Goal: Book appointment/travel/reservation

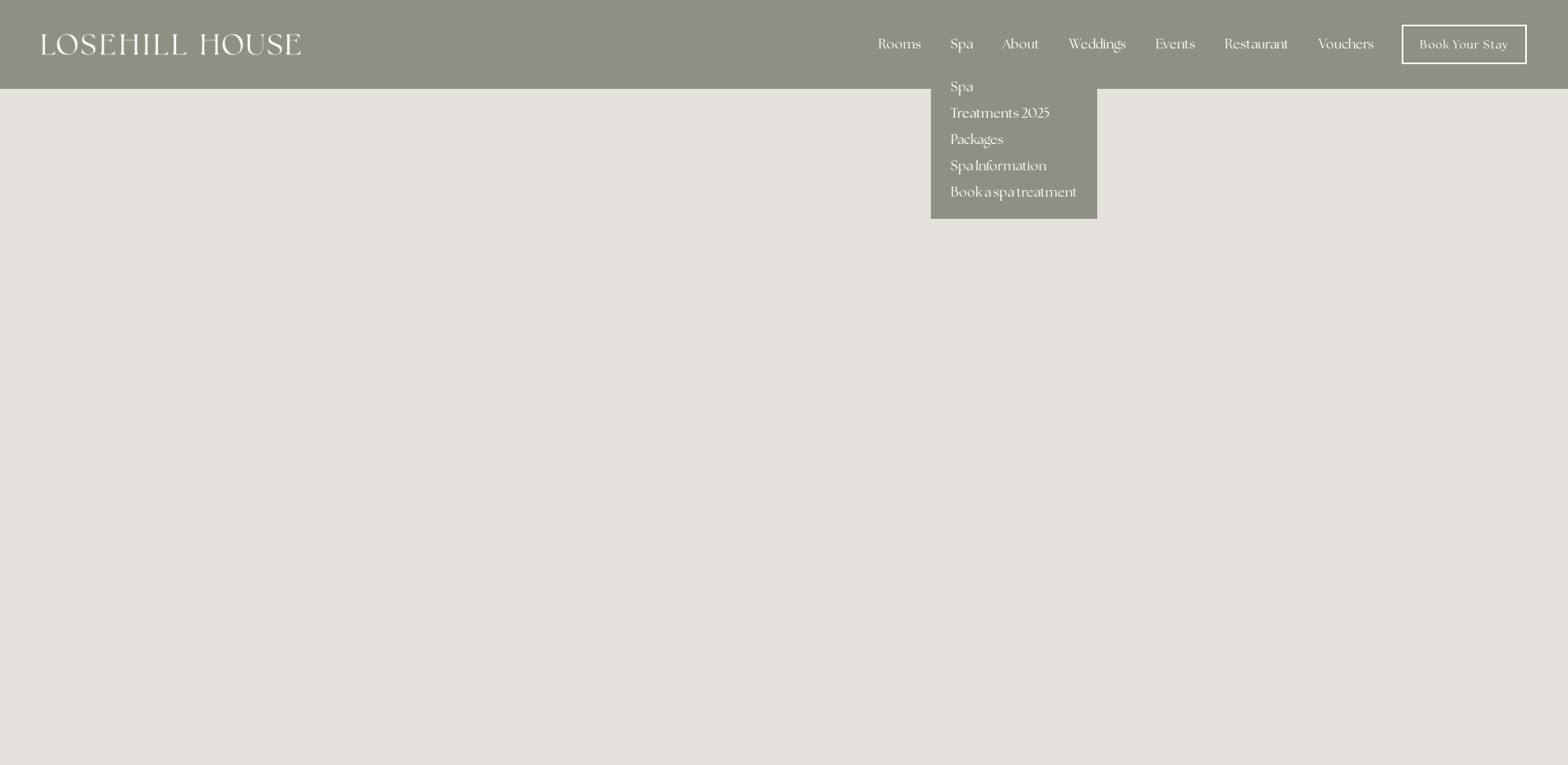
click at [964, 107] on link "Treatments 2025" at bounding box center [1014, 113] width 166 height 26
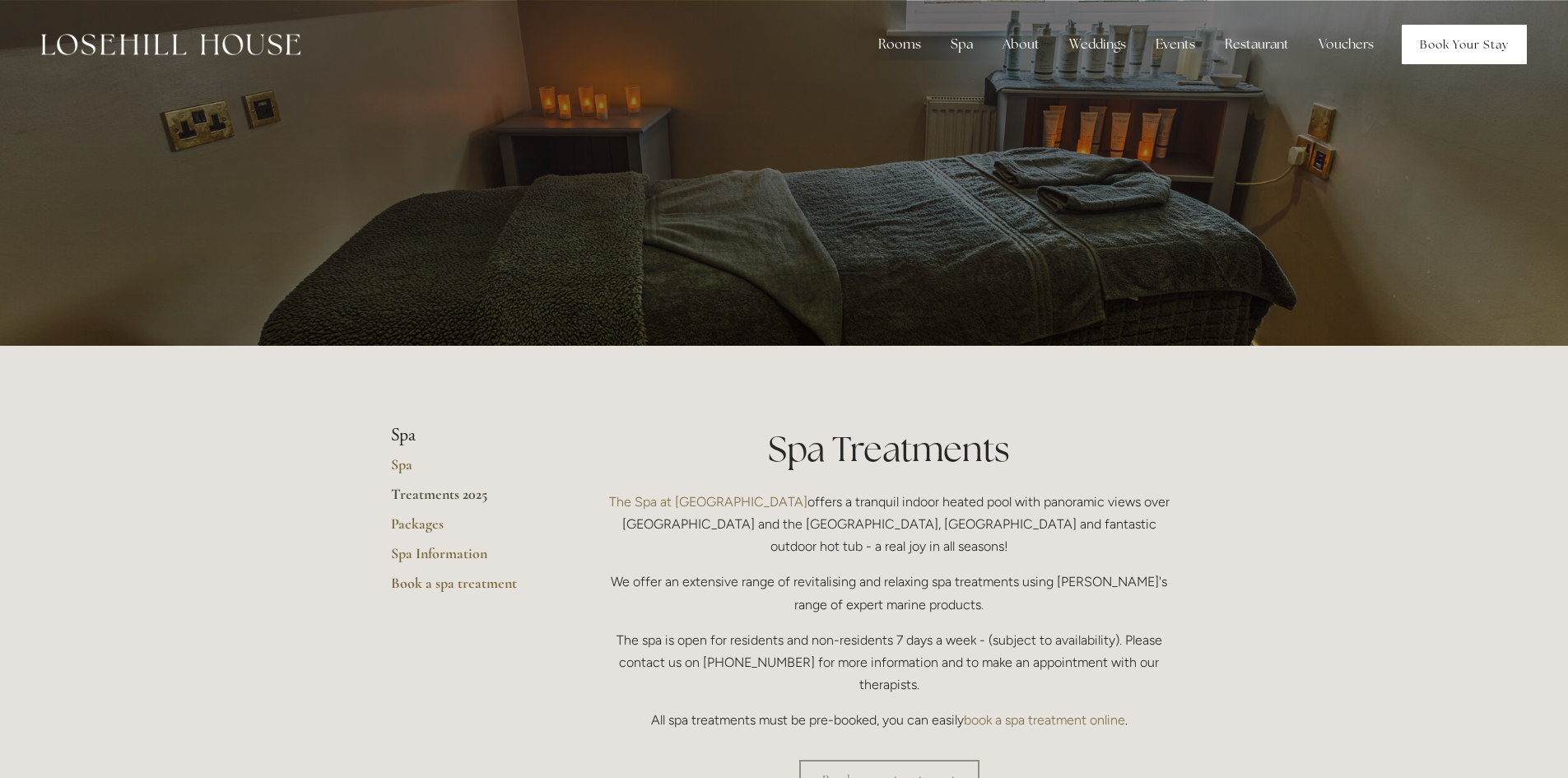
click at [1492, 37] on link "Book Your Stay" at bounding box center [1464, 44] width 125 height 39
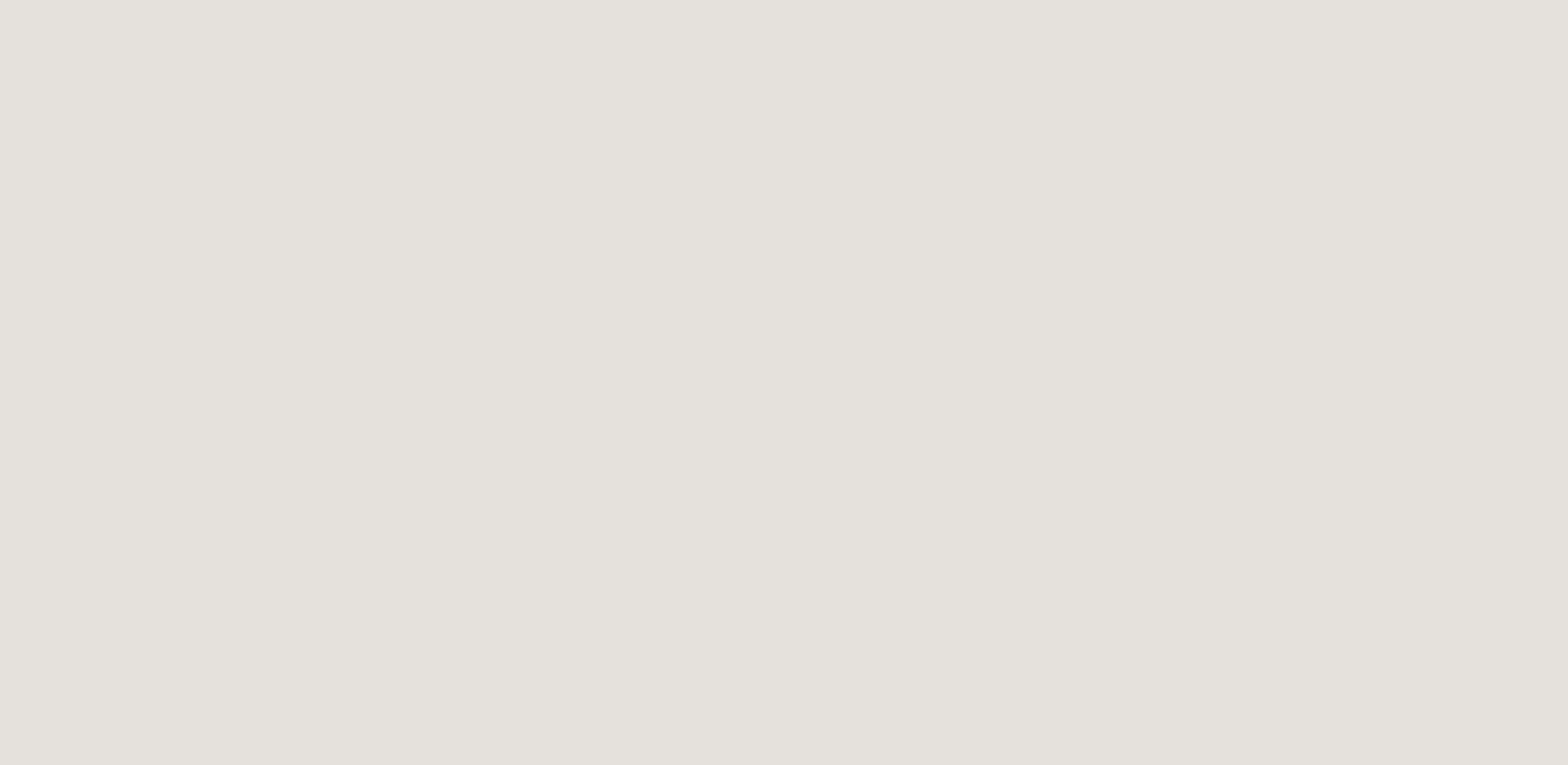
scroll to position [1564, 0]
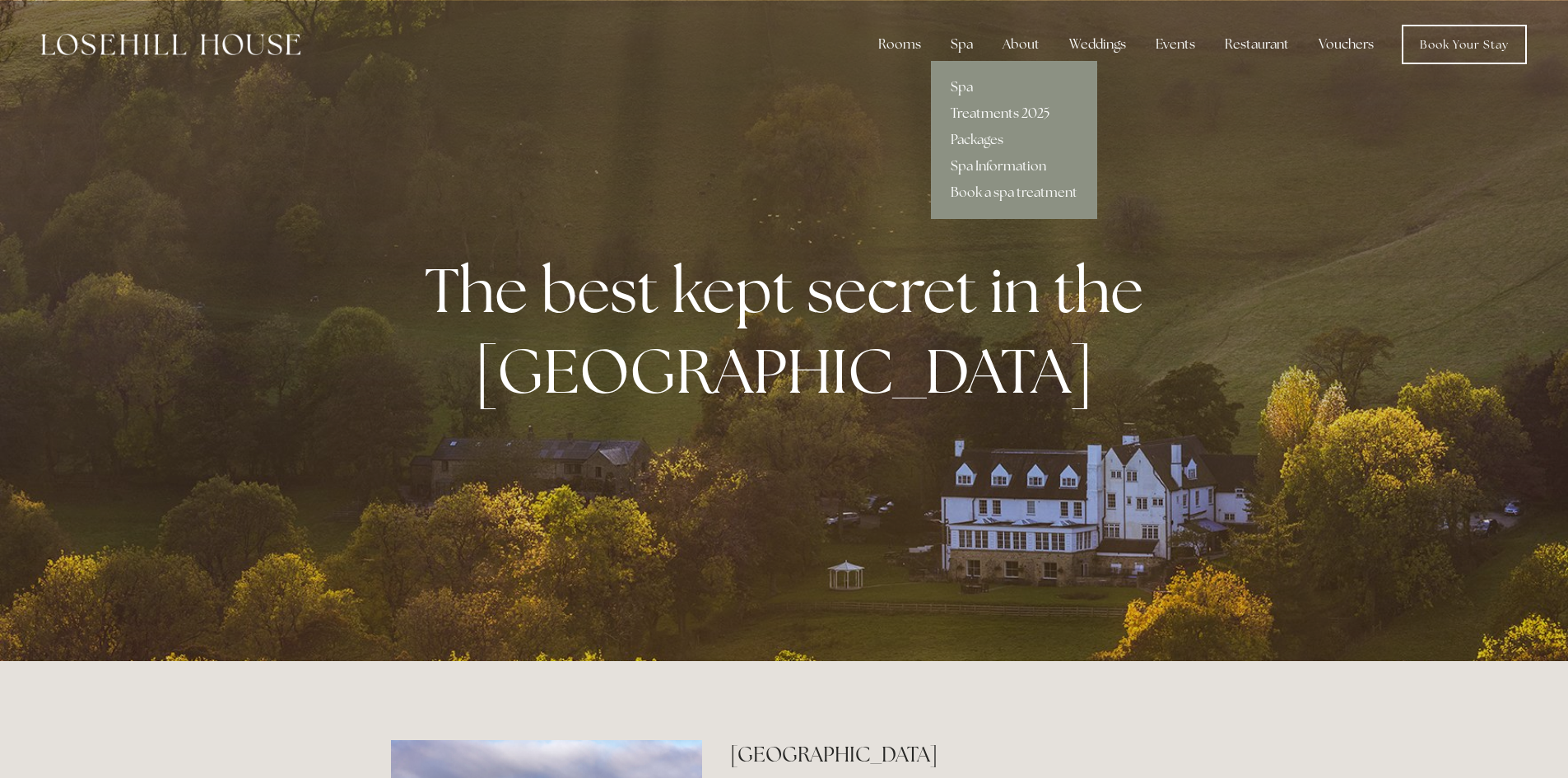
click at [994, 110] on link "Treatments 2025" at bounding box center [1014, 113] width 166 height 26
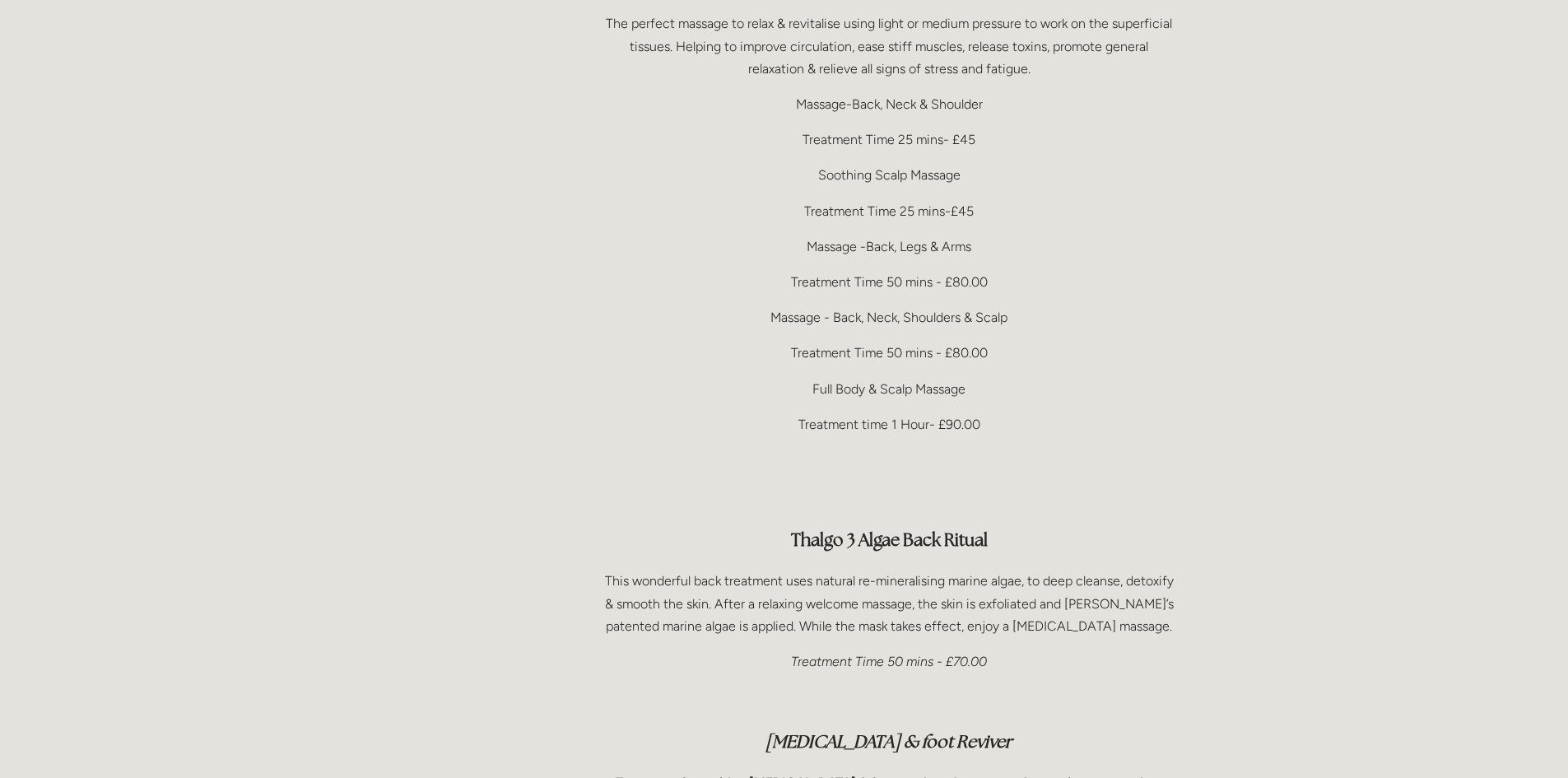
scroll to position [3293, 0]
